Goal: Task Accomplishment & Management: Manage account settings

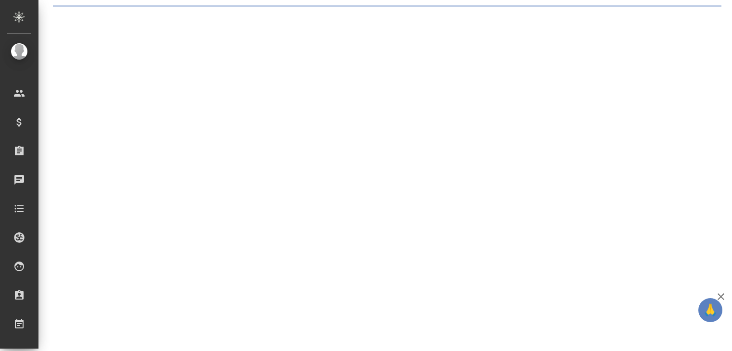
select select "RU"
select select "KZ"
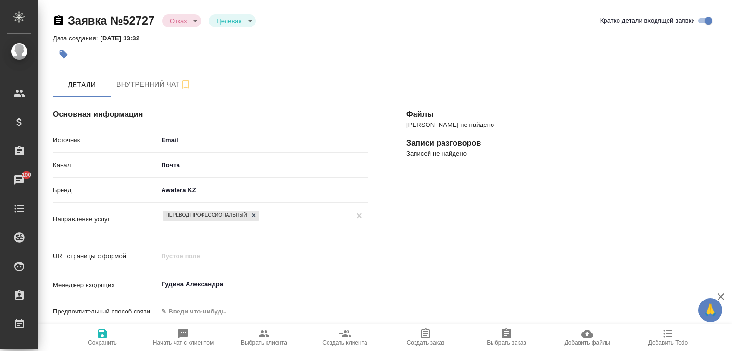
type textarea "x"
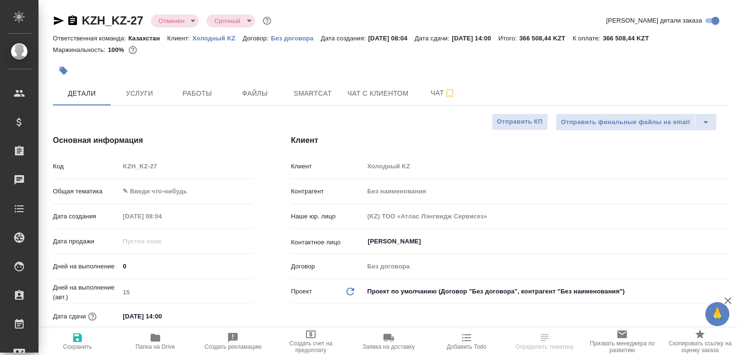
select select "RU"
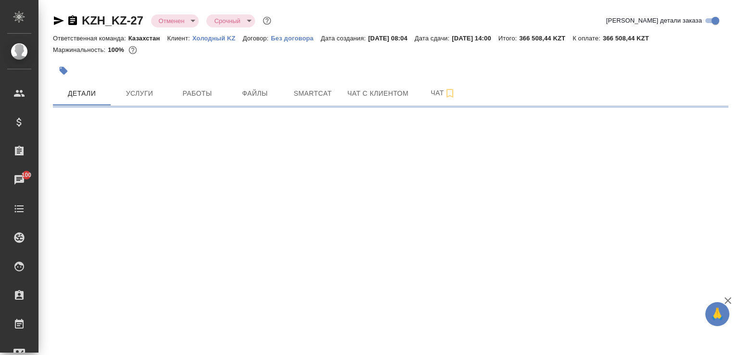
select select "RU"
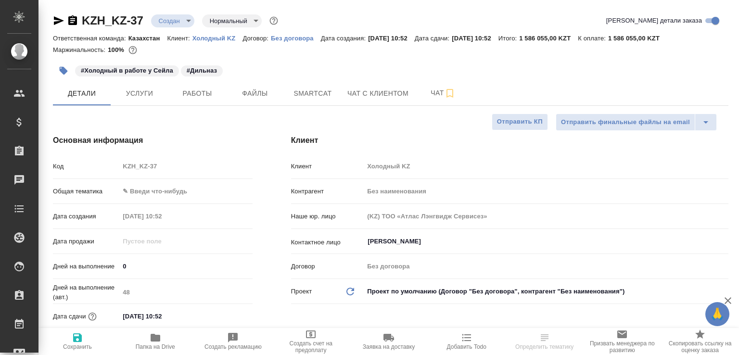
select select "RU"
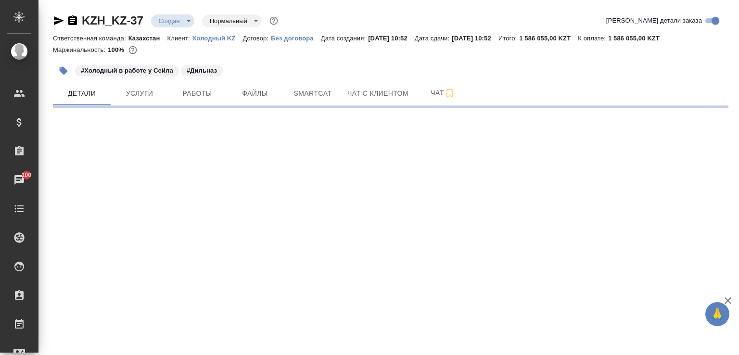
select select "RU"
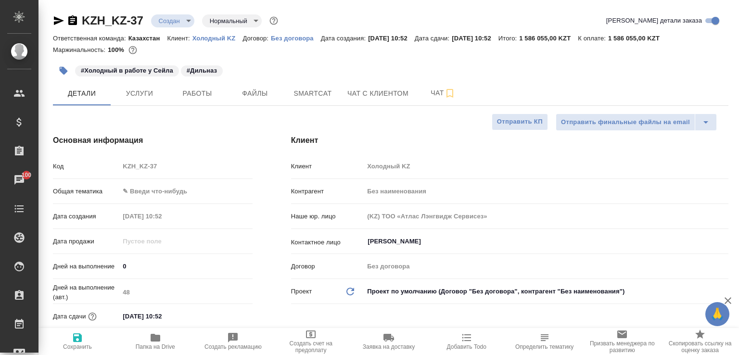
type textarea "x"
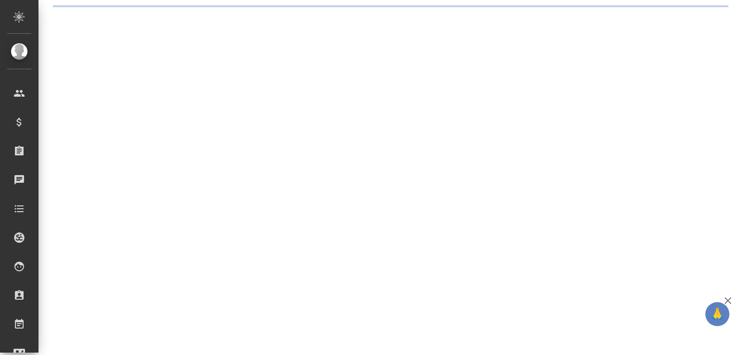
select select "RU"
select select "KZ"
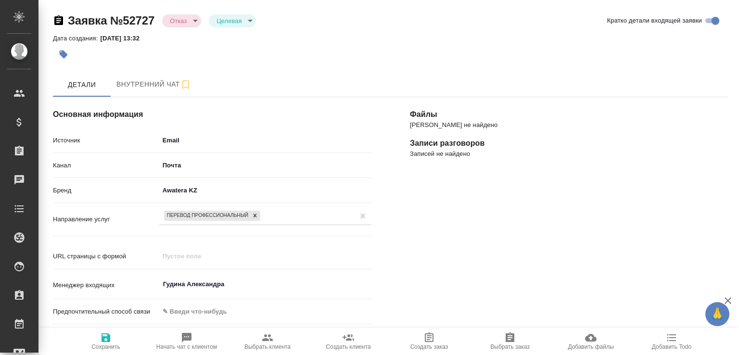
type textarea "x"
